Goal: Task Accomplishment & Management: Use online tool/utility

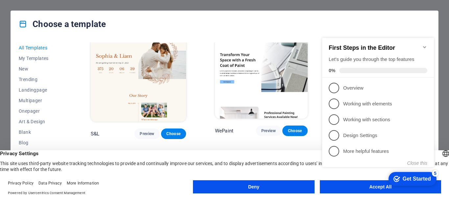
scroll to position [277, 0]
click at [293, 187] on button "Deny" at bounding box center [253, 186] width 121 height 13
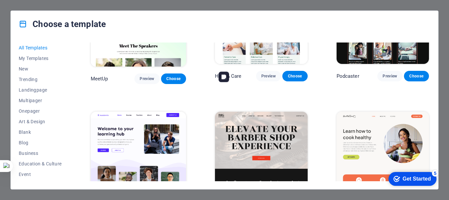
scroll to position [308, 0]
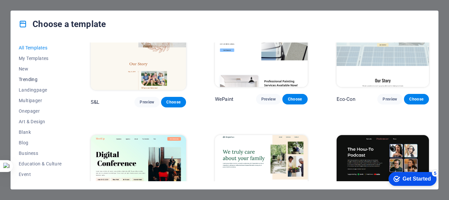
click at [28, 77] on span "Trending" at bounding box center [40, 79] width 43 height 5
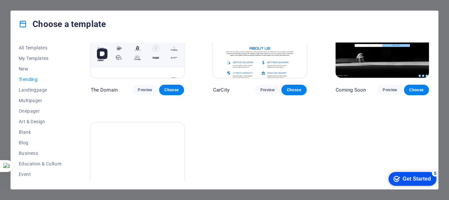
scroll to position [592, 0]
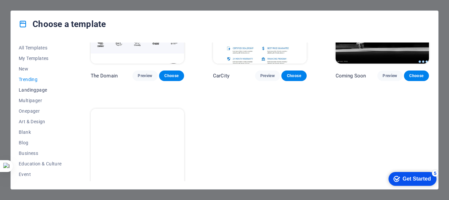
click at [40, 88] on span "Landingpage" at bounding box center [40, 89] width 43 height 5
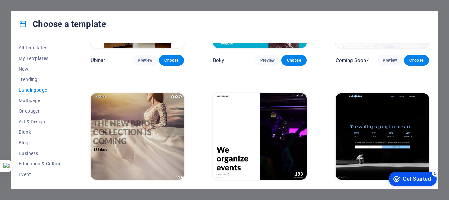
scroll to position [1010, 0]
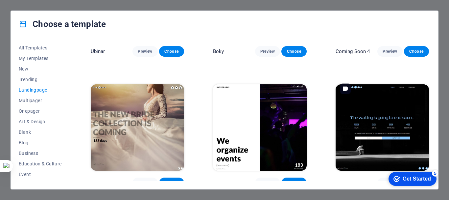
click at [376, 108] on img at bounding box center [382, 127] width 93 height 86
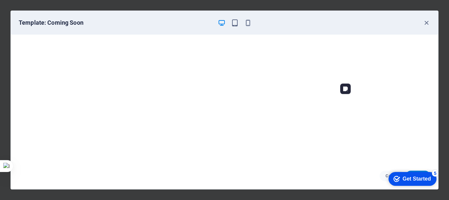
scroll to position [2, 0]
click at [416, 181] on div "Get Started" at bounding box center [417, 179] width 28 height 6
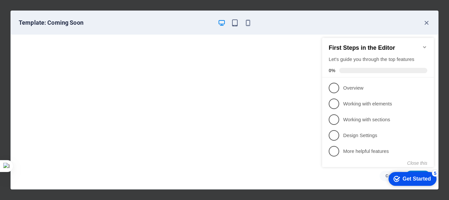
click at [409, 176] on div "Get Started" at bounding box center [417, 179] width 28 height 6
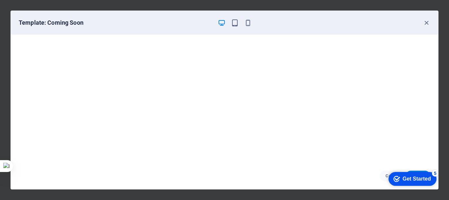
click at [408, 184] on div "checkmark Get Started 5" at bounding box center [413, 179] width 48 height 14
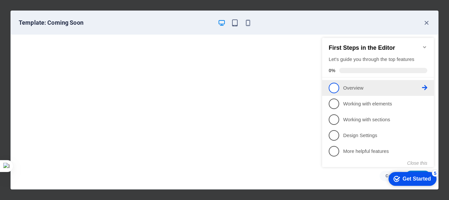
click at [358, 89] on p "Overview - incomplete" at bounding box center [382, 88] width 79 height 7
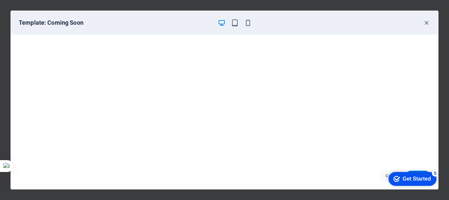
click at [413, 172] on div "checkmark Get Started 5" at bounding box center [413, 179] width 48 height 14
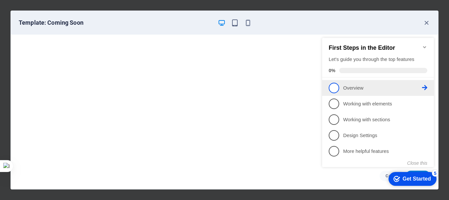
click at [374, 83] on link "1 Overview - incomplete" at bounding box center [378, 88] width 99 height 11
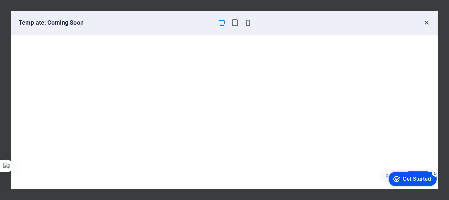
click at [426, 25] on icon "button" at bounding box center [427, 23] width 8 height 8
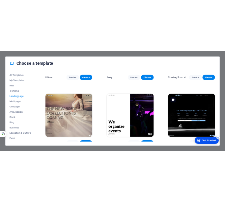
scroll to position [1010, 0]
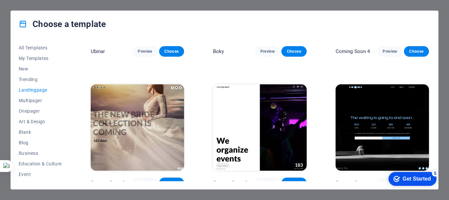
click at [433, 173] on div "5" at bounding box center [435, 173] width 7 height 7
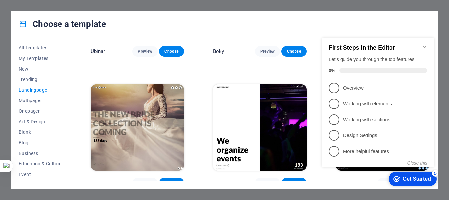
click div "checkmark Get Started 5 First Steps in the Editor Let's guide you through the t…"
click at [369, 192] on div "Choose a template All Templates My Templates New Trending Landingpage Multipage…" at bounding box center [224, 100] width 449 height 200
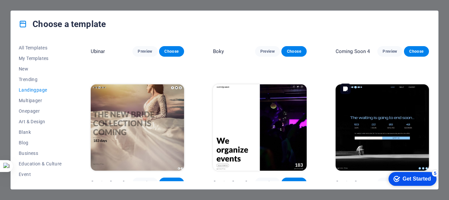
click at [400, 118] on img at bounding box center [382, 127] width 93 height 86
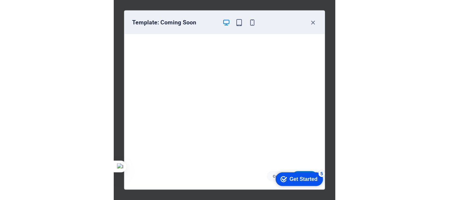
scroll to position [829, 0]
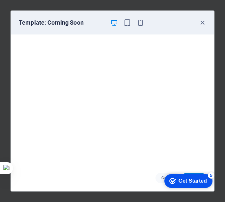
click at [200, 174] on div "checkmark Get Started 5" at bounding box center [188, 181] width 48 height 14
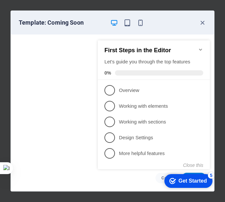
click at [200, 174] on div "checkmark Get Started 5" at bounding box center [188, 181] width 48 height 14
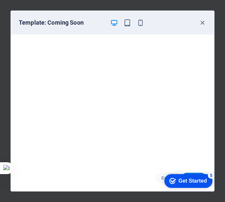
click div "checkmark Get Started 5 First Steps in the Editor Let's guide you through the t…"
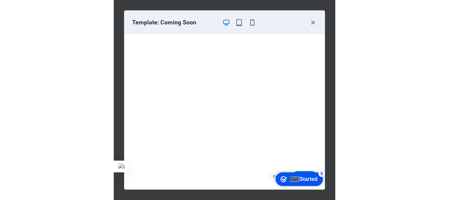
scroll to position [1010, 0]
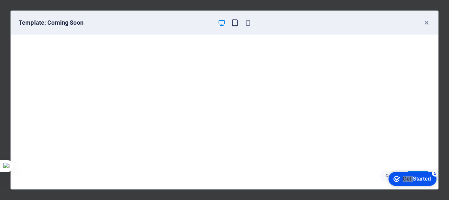
click at [233, 24] on icon "button" at bounding box center [235, 23] width 8 height 8
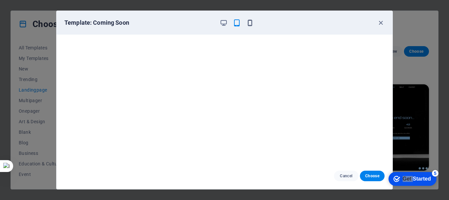
click at [251, 22] on icon "button" at bounding box center [250, 23] width 8 height 8
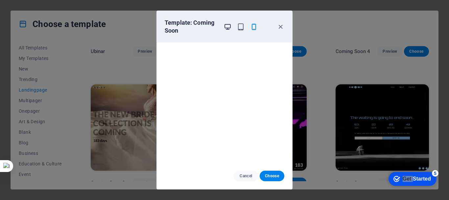
click at [230, 26] on icon "button" at bounding box center [228, 27] width 8 height 8
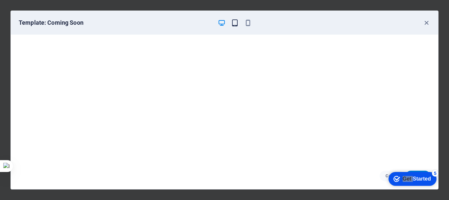
click at [235, 26] on icon "button" at bounding box center [235, 23] width 8 height 8
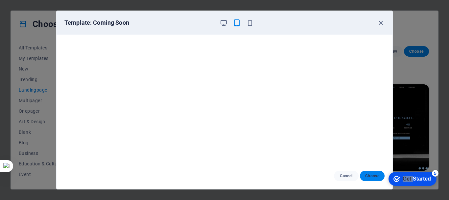
click at [377, 172] on button "Choose" at bounding box center [372, 175] width 25 height 11
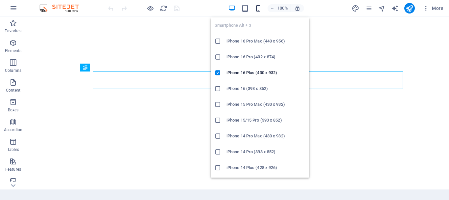
click at [260, 11] on icon "button" at bounding box center [259, 9] width 8 height 8
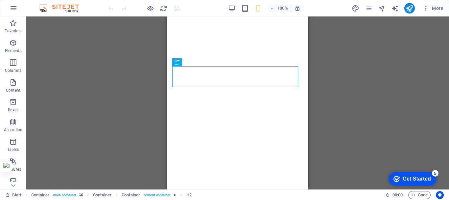
click at [416, 67] on div "Drag here to replace the existing content. Press “Ctrl” if you want to create a…" at bounding box center [237, 102] width 423 height 173
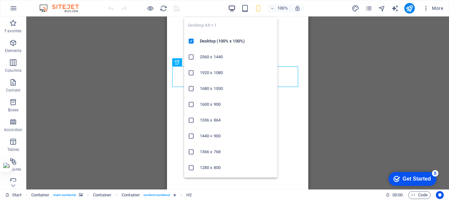
click at [233, 10] on icon "button" at bounding box center [232, 9] width 8 height 8
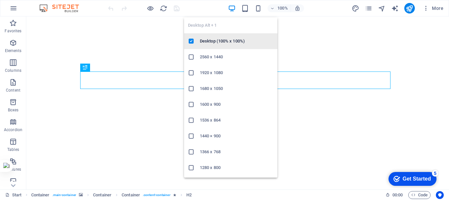
click at [220, 44] on h6 "Desktop (100% x 100%)" at bounding box center [237, 41] width 74 height 8
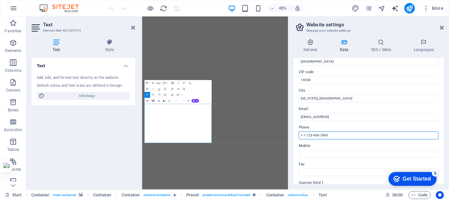
click at [343, 134] on input "+ 1-123-456-7890" at bounding box center [369, 135] width 140 height 8
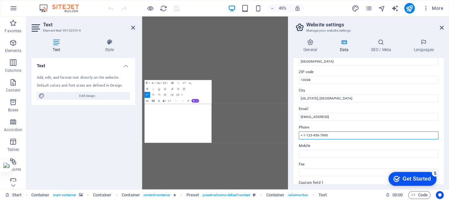
click at [343, 134] on input "+ 1-123-456-7890" at bounding box center [369, 135] width 140 height 8
click at [343, 134] on input "+ 1-123-456-7890" at bounding box center [369, 136] width 140 height 8
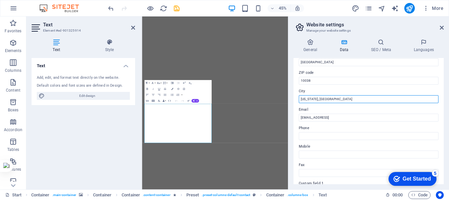
click at [323, 100] on input "New York, NY" at bounding box center [369, 99] width 140 height 8
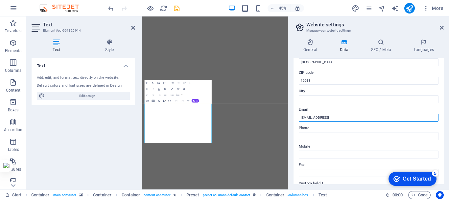
click at [325, 118] on input "f7d402d4ad51248499ec2a55f5da5a@cpanel.local" at bounding box center [369, 118] width 140 height 8
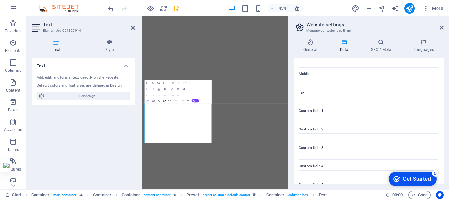
scroll to position [190, 0]
click at [442, 27] on icon at bounding box center [442, 27] width 4 height 5
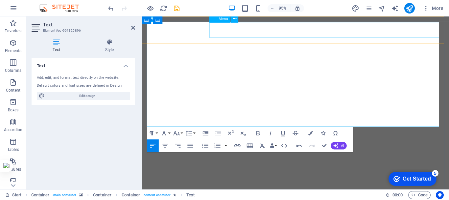
click at [215, 22] on icon at bounding box center [214, 19] width 4 height 8
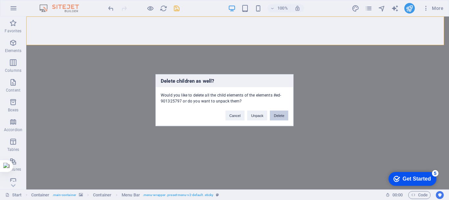
click at [274, 111] on button "Delete" at bounding box center [279, 115] width 18 height 10
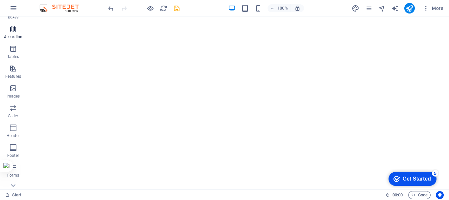
scroll to position [123, 0]
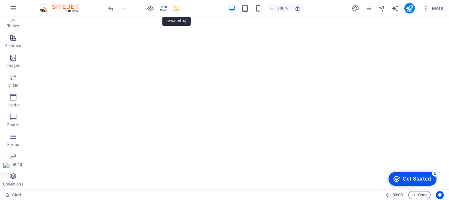
click at [176, 6] on icon "save" at bounding box center [177, 9] width 8 height 8
click at [163, 9] on icon "reload" at bounding box center [164, 9] width 8 height 8
click at [434, 8] on span "More" at bounding box center [433, 8] width 21 height 7
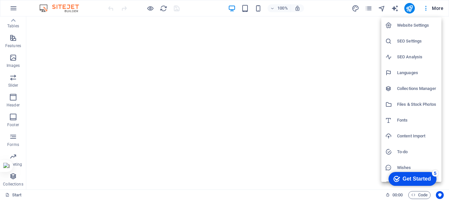
click at [432, 9] on div at bounding box center [224, 100] width 449 height 200
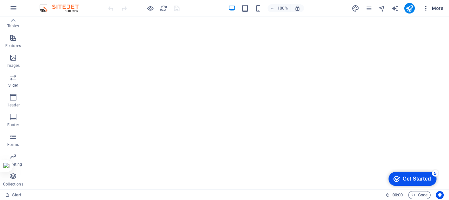
click at [427, 8] on icon "button" at bounding box center [426, 8] width 7 height 7
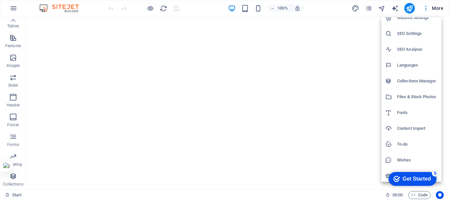
scroll to position [10, 0]
